Goal: Information Seeking & Learning: Learn about a topic

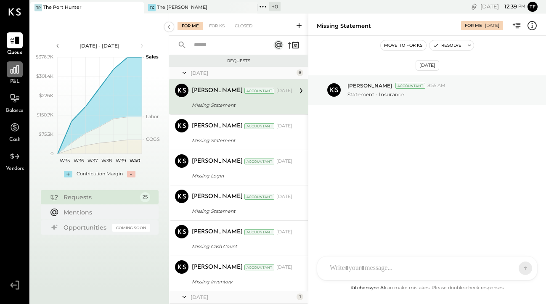
click at [13, 74] on icon at bounding box center [14, 69] width 11 height 11
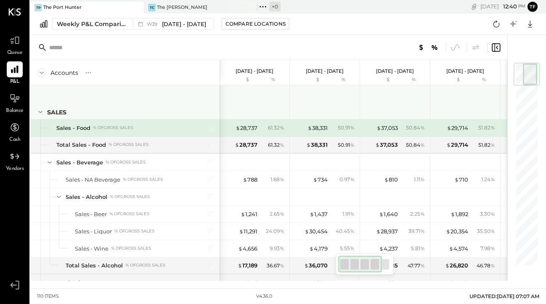
click at [41, 113] on icon at bounding box center [40, 111] width 9 height 9
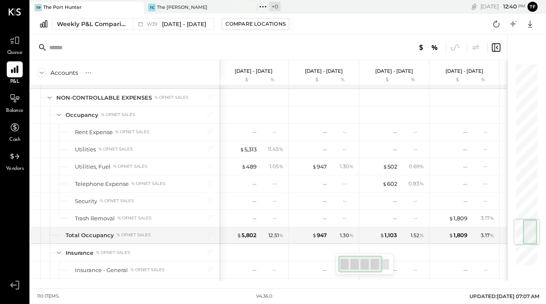
scroll to position [1090, 0]
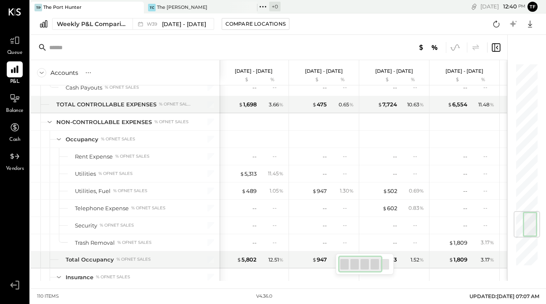
click at [451, 46] on icon at bounding box center [454, 47] width 11 height 11
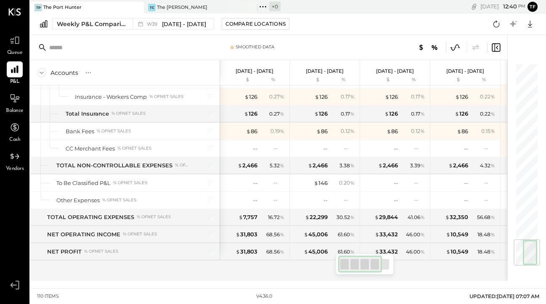
scroll to position [1305, 0]
click at [454, 44] on icon at bounding box center [454, 47] width 11 height 11
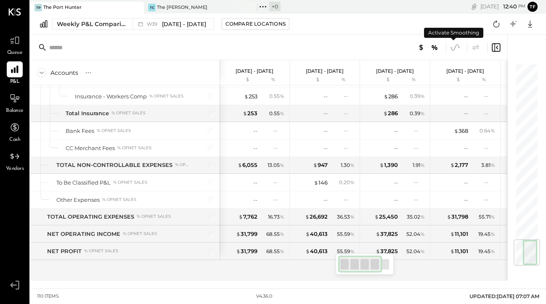
click at [454, 44] on icon at bounding box center [454, 47] width 11 height 11
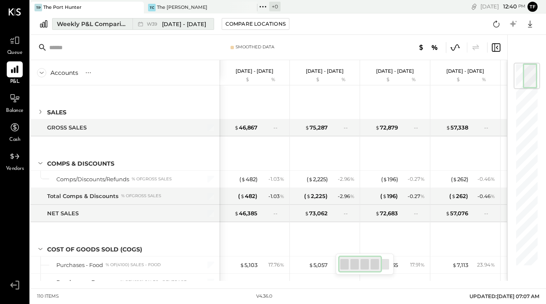
click at [100, 22] on div "Weekly P&L Comparison" at bounding box center [92, 24] width 71 height 8
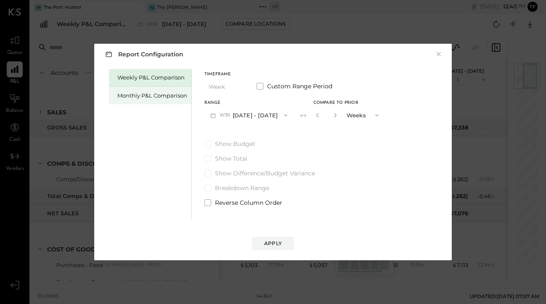
click at [152, 99] on div "Monthly P&L Comparison" at bounding box center [150, 96] width 82 height 18
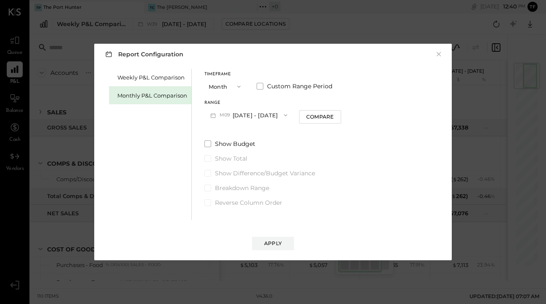
click at [232, 83] on span "button" at bounding box center [236, 86] width 11 height 7
click at [234, 133] on div "Year" at bounding box center [225, 131] width 41 height 15
click at [274, 246] on div "Apply" at bounding box center [273, 243] width 18 height 7
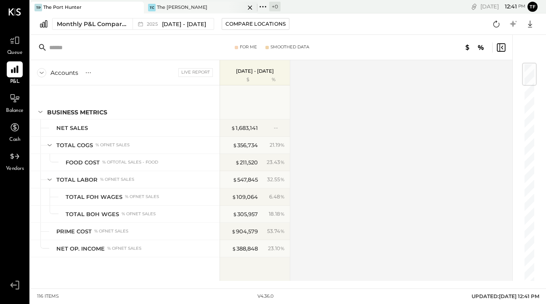
click at [182, 5] on div "The [PERSON_NAME]" at bounding box center [182, 7] width 50 height 7
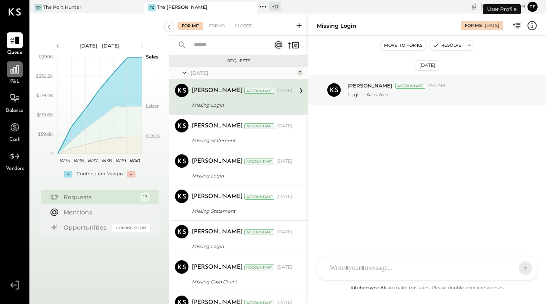
click at [21, 71] on div at bounding box center [15, 69] width 16 height 16
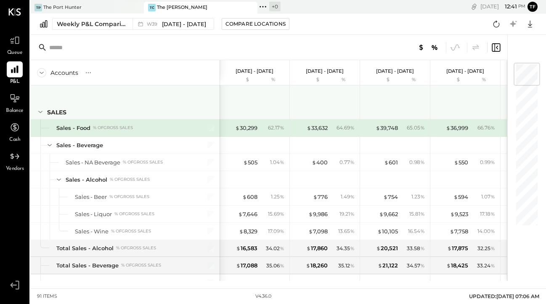
click at [40, 112] on icon at bounding box center [40, 112] width 4 height 2
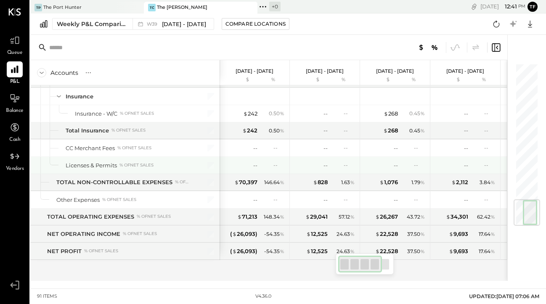
scroll to position [1012, 0]
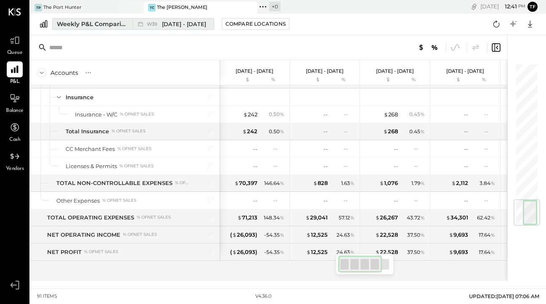
click at [181, 19] on div "W39 [DATE] - [DATE]" at bounding box center [170, 23] width 77 height 11
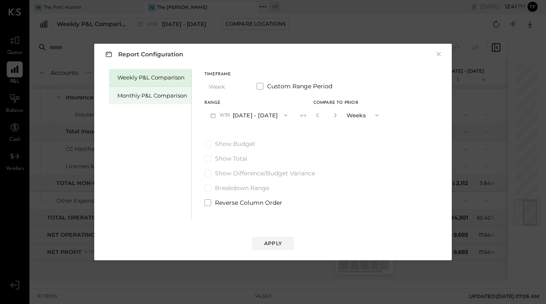
click at [158, 92] on div "Monthly P&L Comparison" at bounding box center [152, 96] width 70 height 8
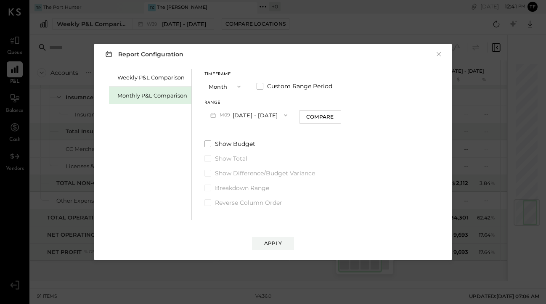
click at [228, 85] on button "Month" at bounding box center [225, 87] width 42 height 16
click at [224, 133] on div "Year" at bounding box center [225, 131] width 41 height 15
click at [281, 246] on div "Apply" at bounding box center [273, 243] width 18 height 7
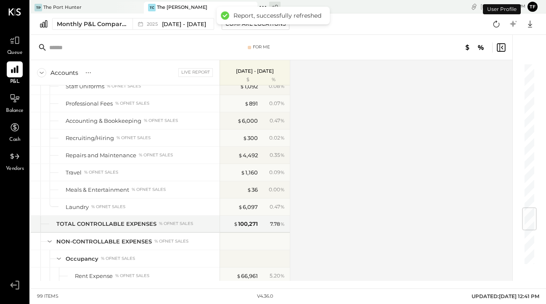
scroll to position [1512, 0]
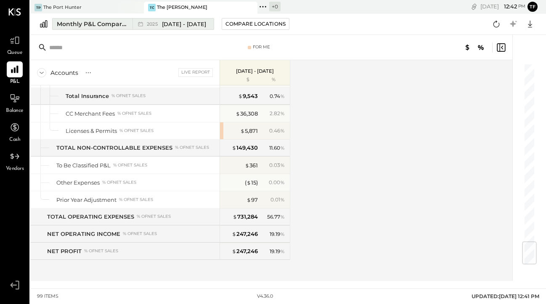
click at [163, 27] on span "[DATE] - [DATE]" at bounding box center [184, 24] width 44 height 8
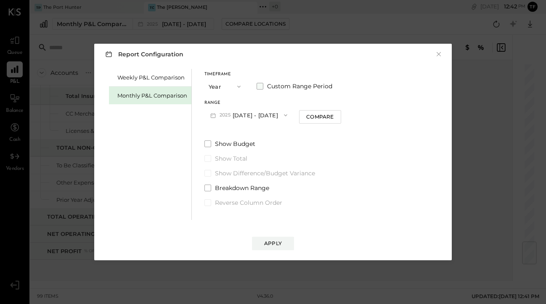
click at [262, 87] on span at bounding box center [259, 86] width 7 height 7
click at [228, 88] on button "Year" at bounding box center [225, 87] width 42 height 16
click at [229, 116] on div "YTD" at bounding box center [225, 116] width 41 height 15
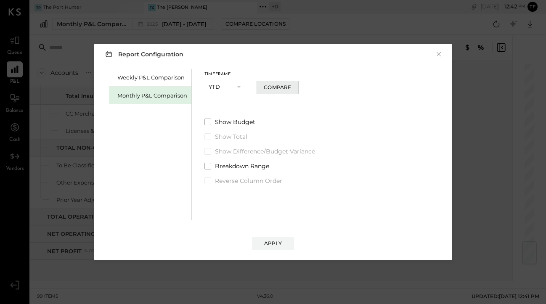
click at [284, 91] on button "Compare" at bounding box center [277, 87] width 42 height 13
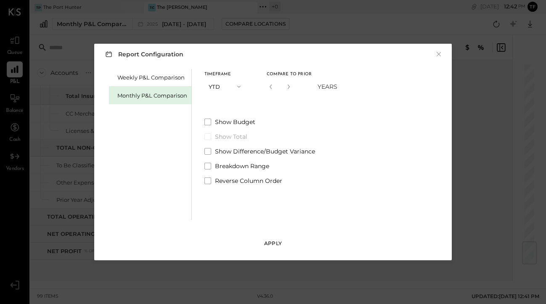
click at [272, 242] on div "Apply" at bounding box center [273, 243] width 18 height 7
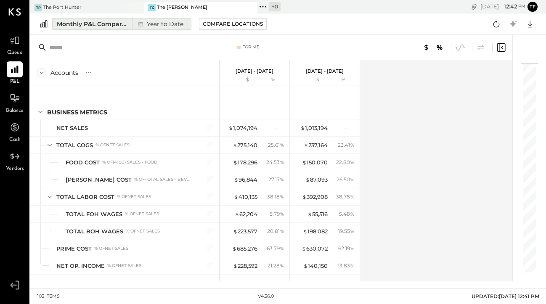
click at [108, 26] on div "Monthly P&L Comparison" at bounding box center [92, 24] width 71 height 8
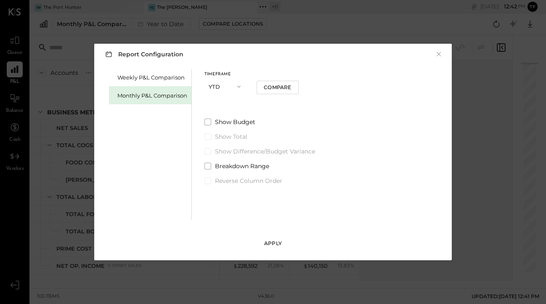
click at [270, 240] on div "Apply" at bounding box center [273, 243] width 18 height 7
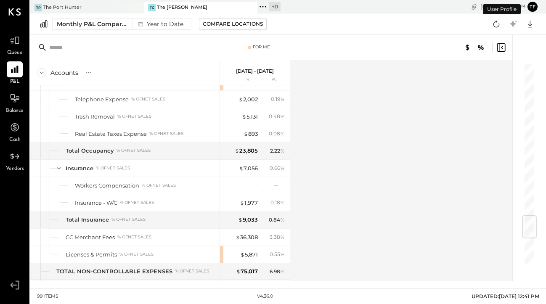
scroll to position [1512, 0]
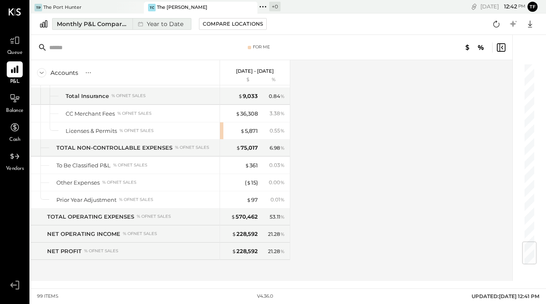
click at [167, 26] on div "Year to Date" at bounding box center [159, 23] width 54 height 11
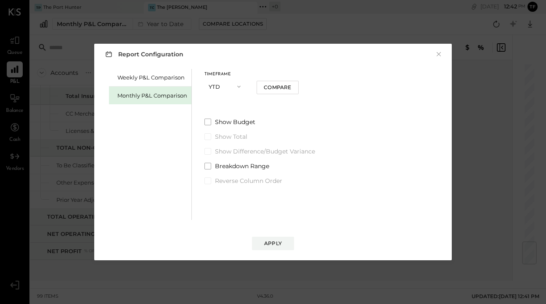
click at [237, 85] on icon "button" at bounding box center [238, 86] width 7 height 7
click at [233, 131] on div "Year" at bounding box center [225, 131] width 41 height 15
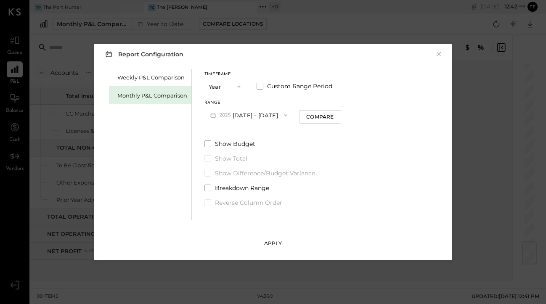
click at [282, 246] on button "Apply" at bounding box center [273, 243] width 42 height 13
